Goal: Check status: Check status

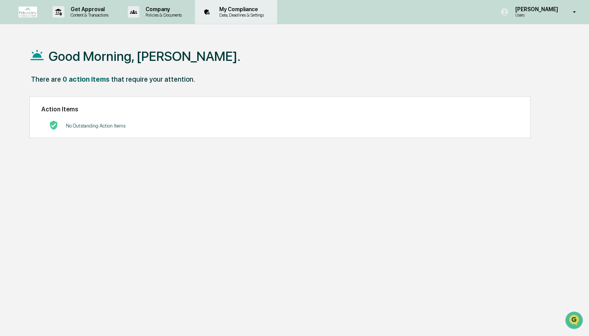
click at [243, 19] on div "My Compliance Data, Deadlines & Settings" at bounding box center [235, 12] width 74 height 24
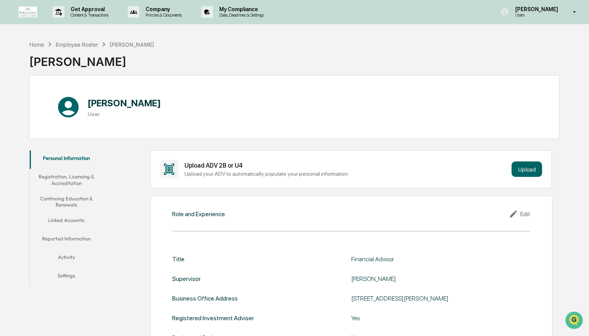
click at [83, 183] on button "Registration, Licensing & Accreditation" at bounding box center [67, 180] width 74 height 22
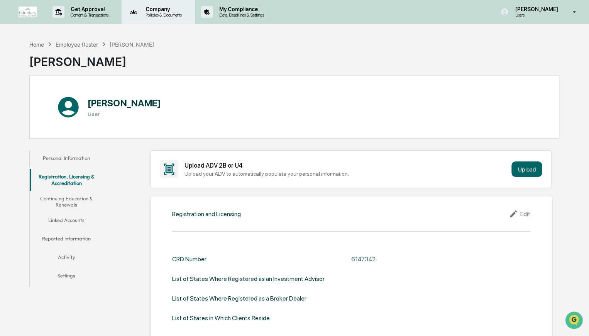
click at [166, 16] on p "Policies & Documents" at bounding box center [162, 14] width 46 height 5
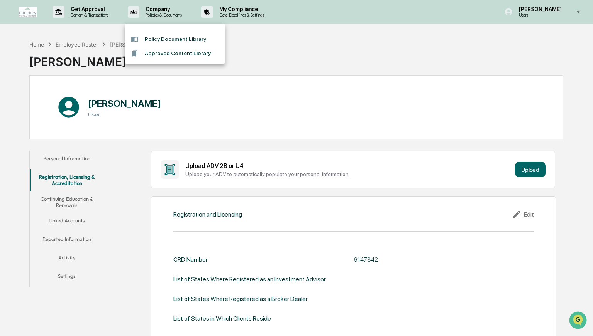
click at [96, 8] on div at bounding box center [296, 168] width 593 height 336
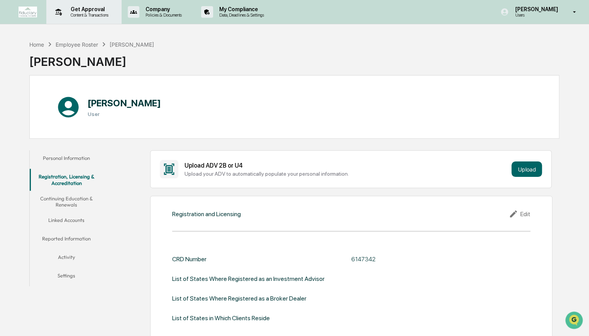
click at [91, 13] on p "Content & Transactions" at bounding box center [88, 14] width 48 height 5
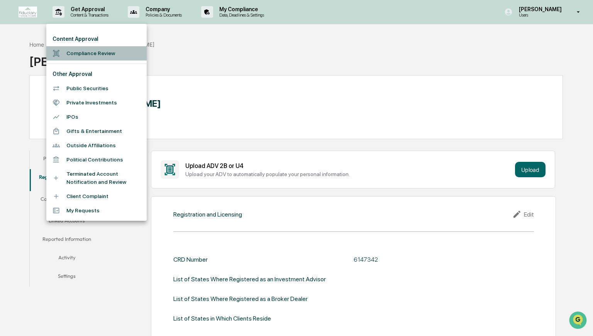
click at [93, 56] on li "Compliance Review" at bounding box center [96, 53] width 100 height 14
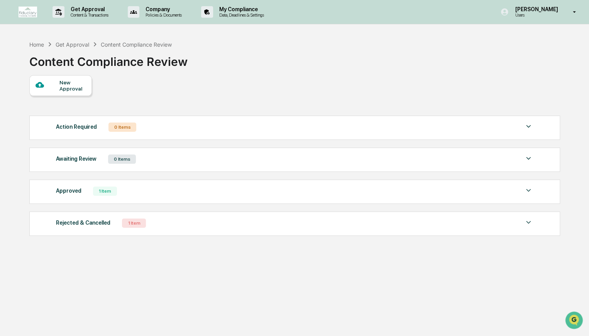
click at [141, 190] on div "Approved 1 Item" at bounding box center [294, 191] width 477 height 11
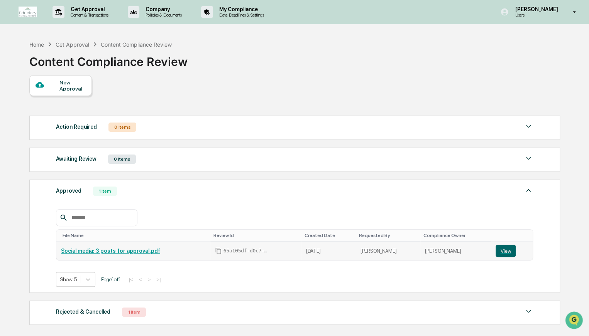
click at [137, 252] on link "Social media: 3 posts for approval.pdf" at bounding box center [110, 251] width 99 height 6
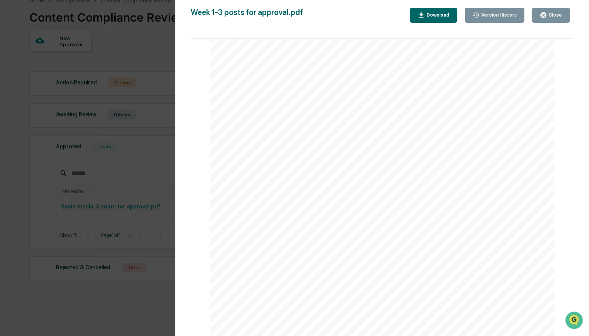
scroll to position [147, 0]
click at [161, 193] on div "Version History [DATE] 07:40 PM [PERSON_NAME] Week 1-3 posts for approval.pdf C…" at bounding box center [294, 168] width 589 height 336
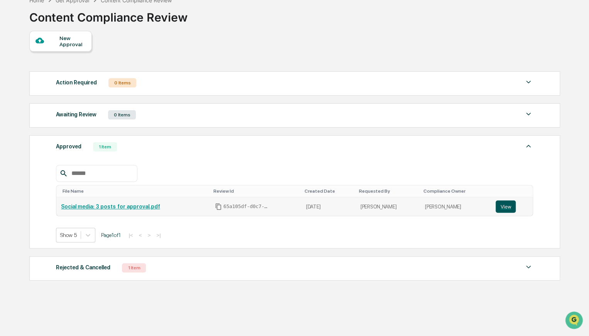
click at [497, 208] on button "View" at bounding box center [505, 207] width 20 height 12
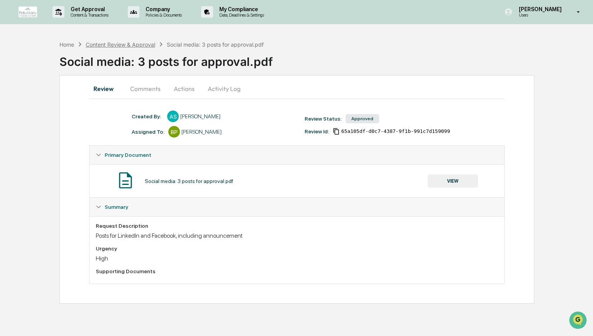
click at [146, 41] on div "Content Review & Approval" at bounding box center [120, 44] width 69 height 7
